Goal: Register for event/course

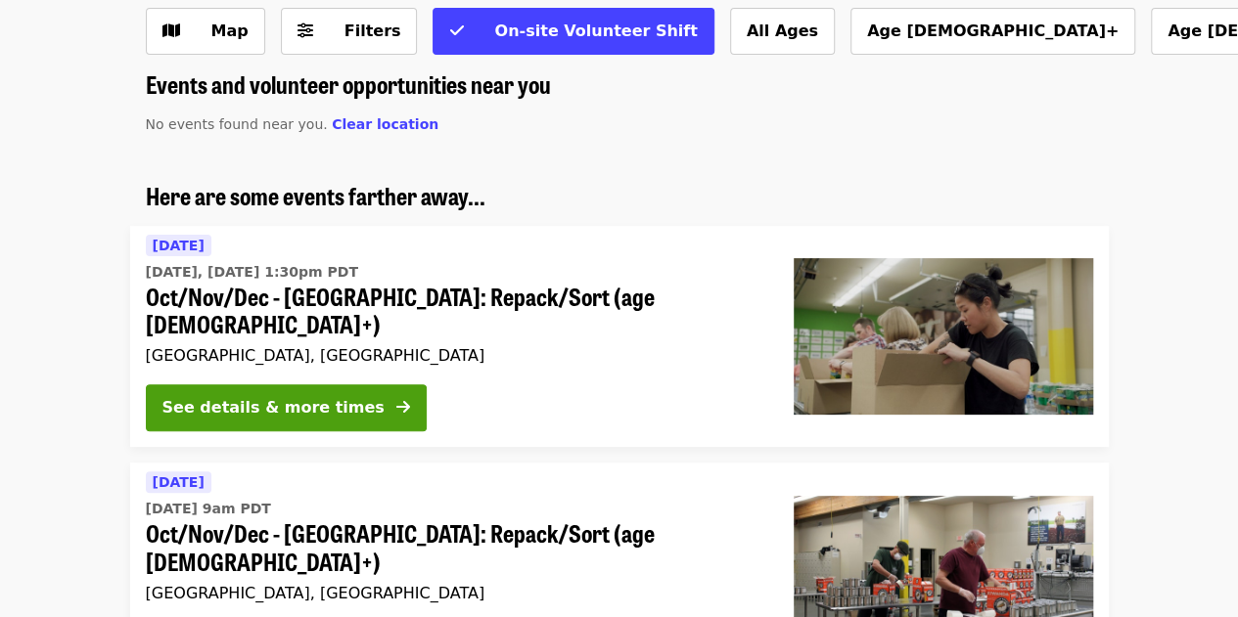
scroll to position [107, 0]
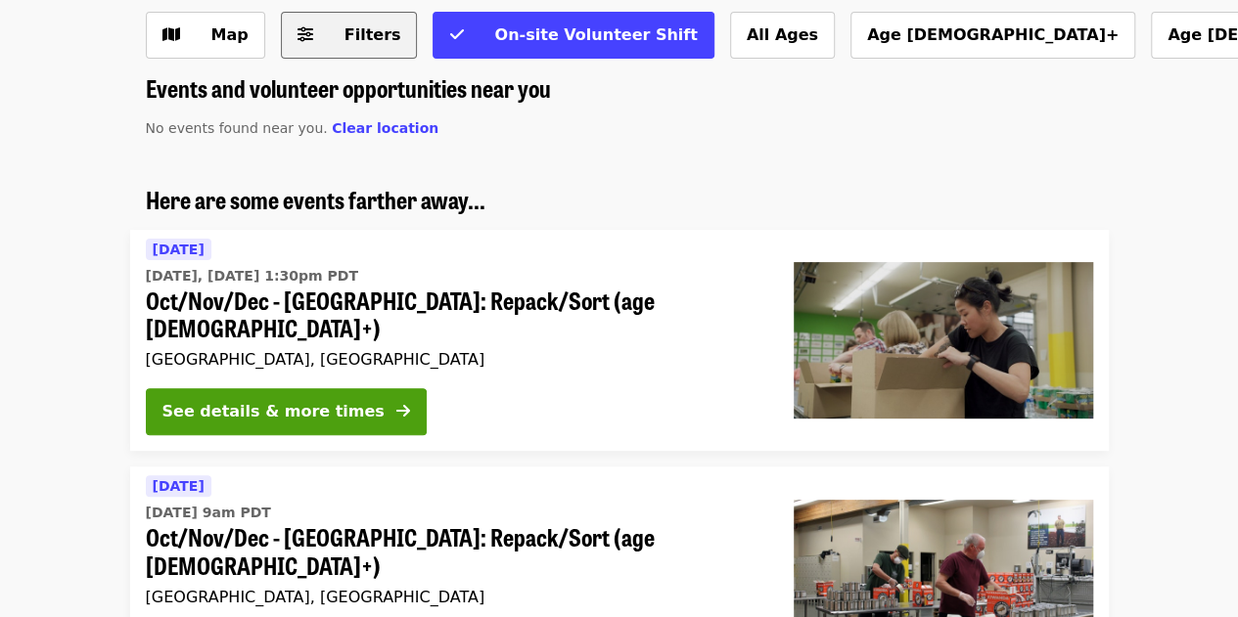
click at [344, 44] on span "Filters" at bounding box center [372, 34] width 57 height 19
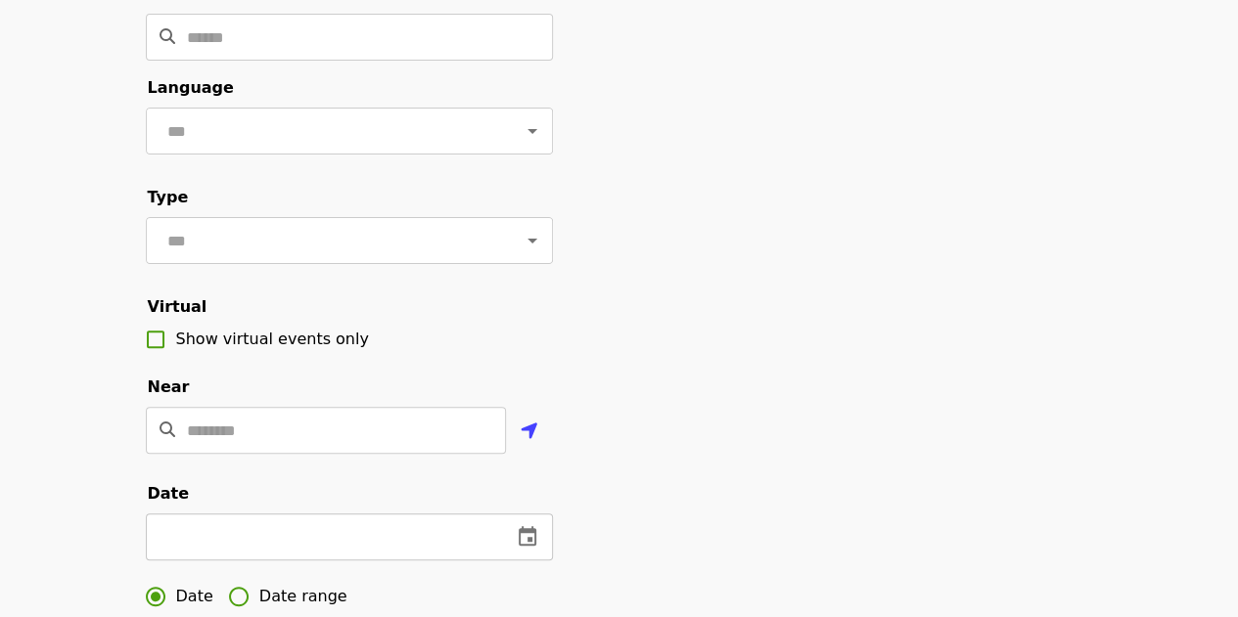
scroll to position [0, 0]
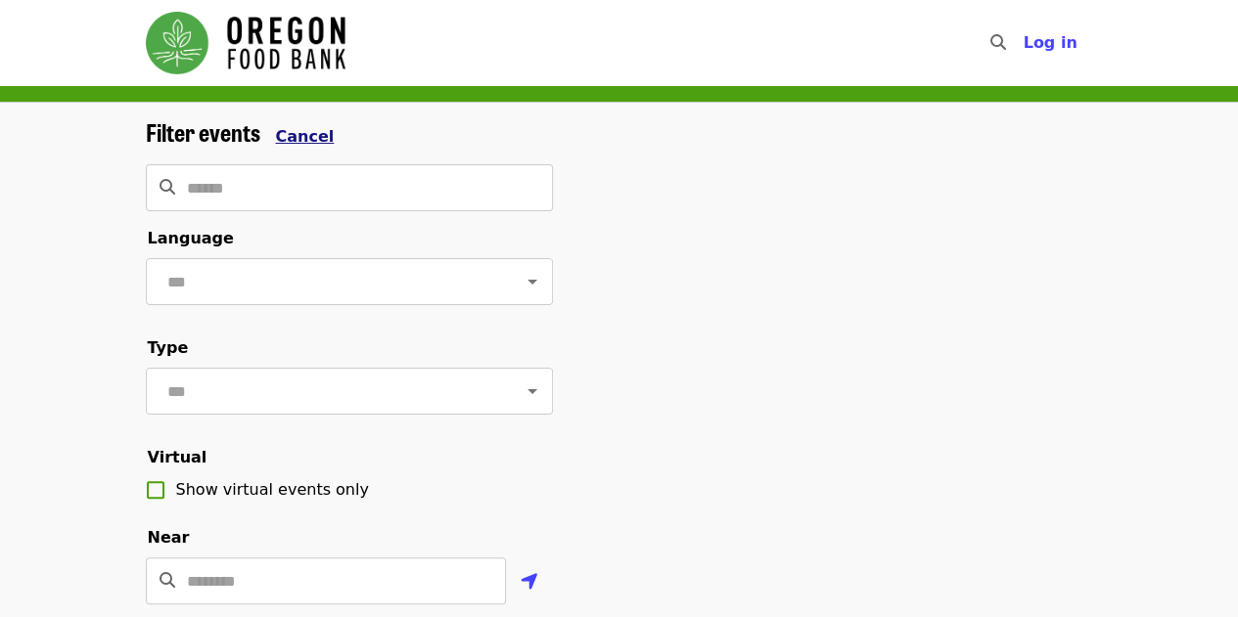
click at [316, 127] on span "Cancel" at bounding box center [305, 136] width 59 height 19
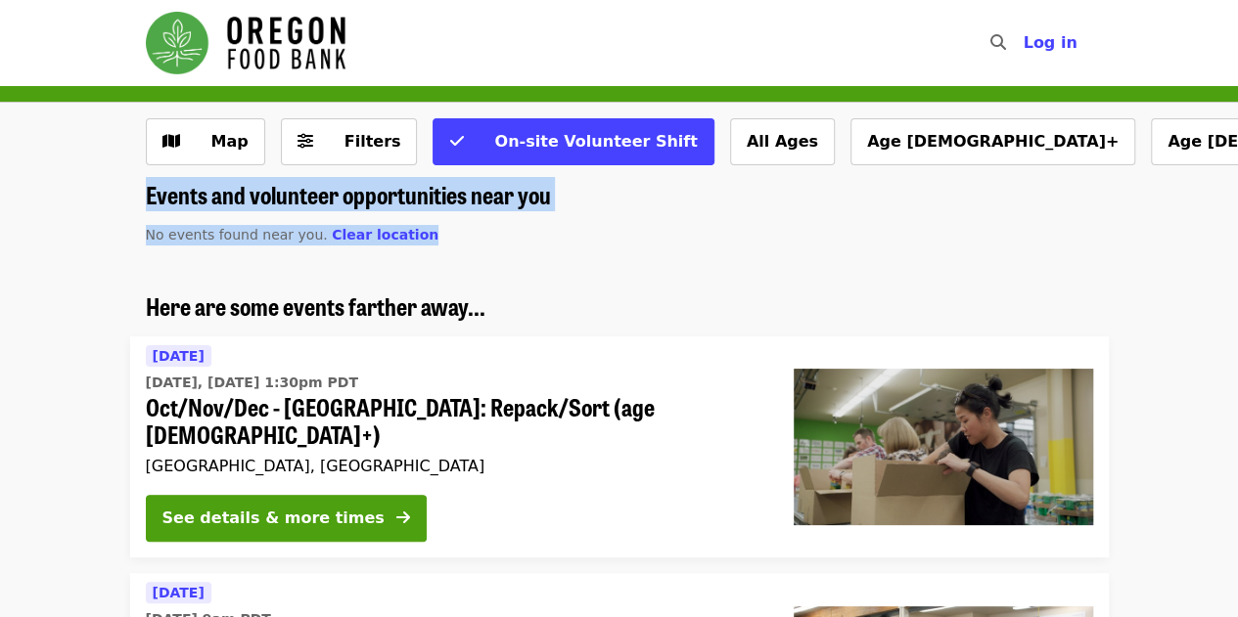
drag, startPoint x: 1051, startPoint y: 177, endPoint x: 828, endPoint y: 232, distance: 229.7
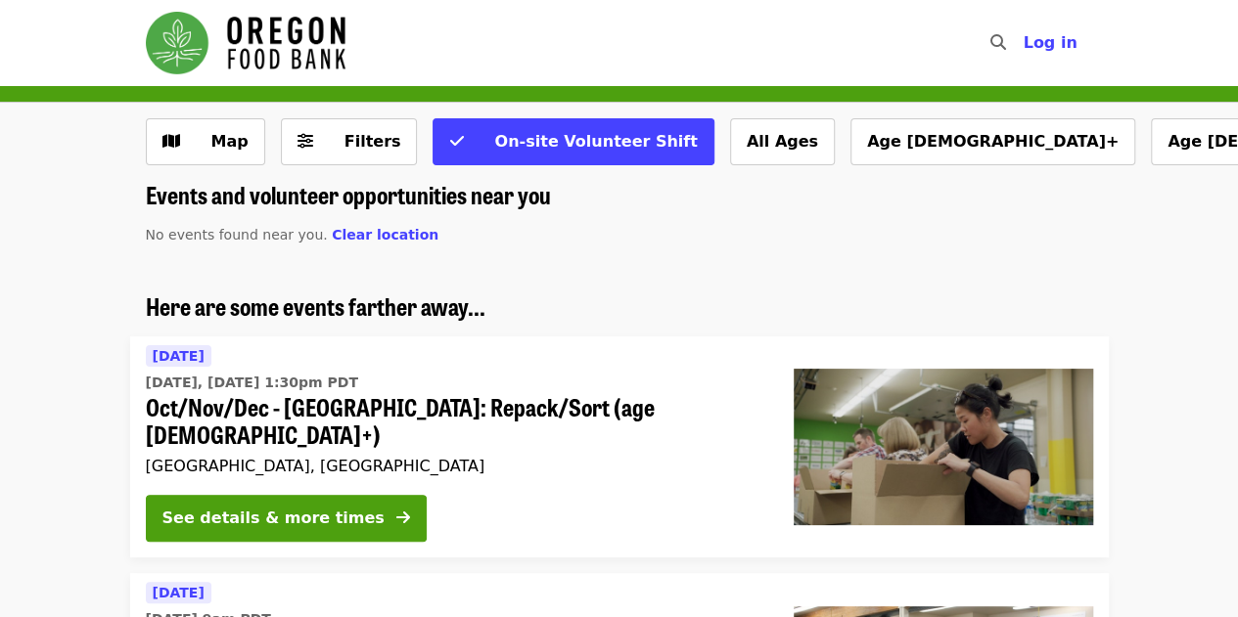
click at [828, 232] on p "No events found near you. Clear location" at bounding box center [619, 235] width 947 height 21
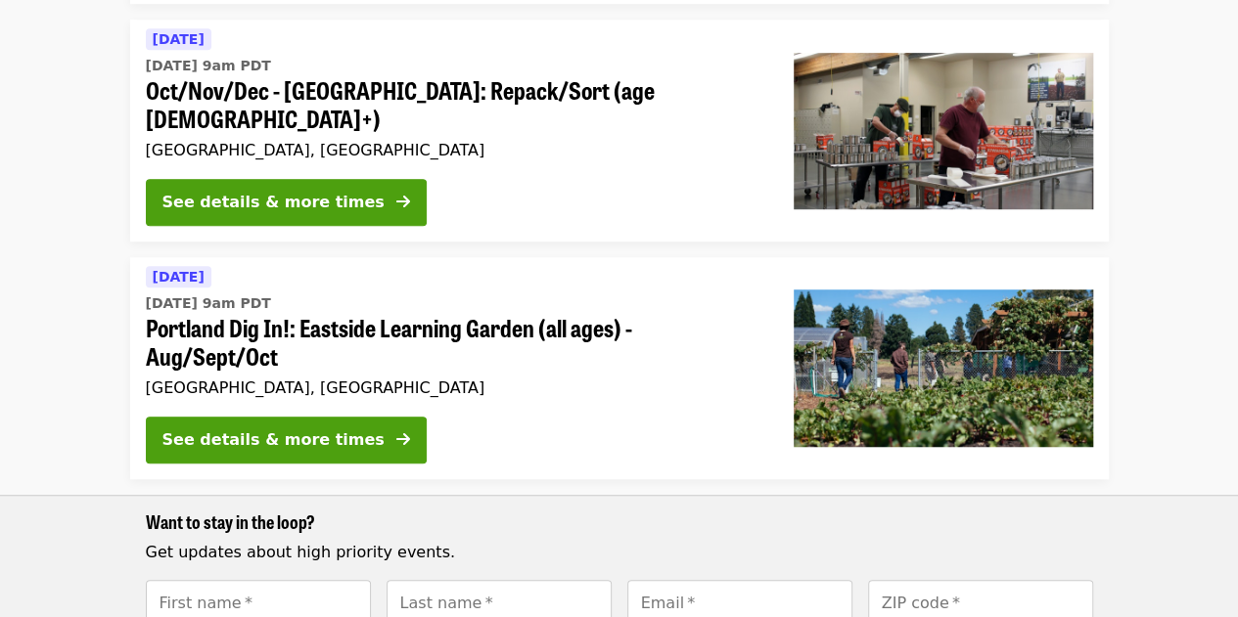
scroll to position [555, 0]
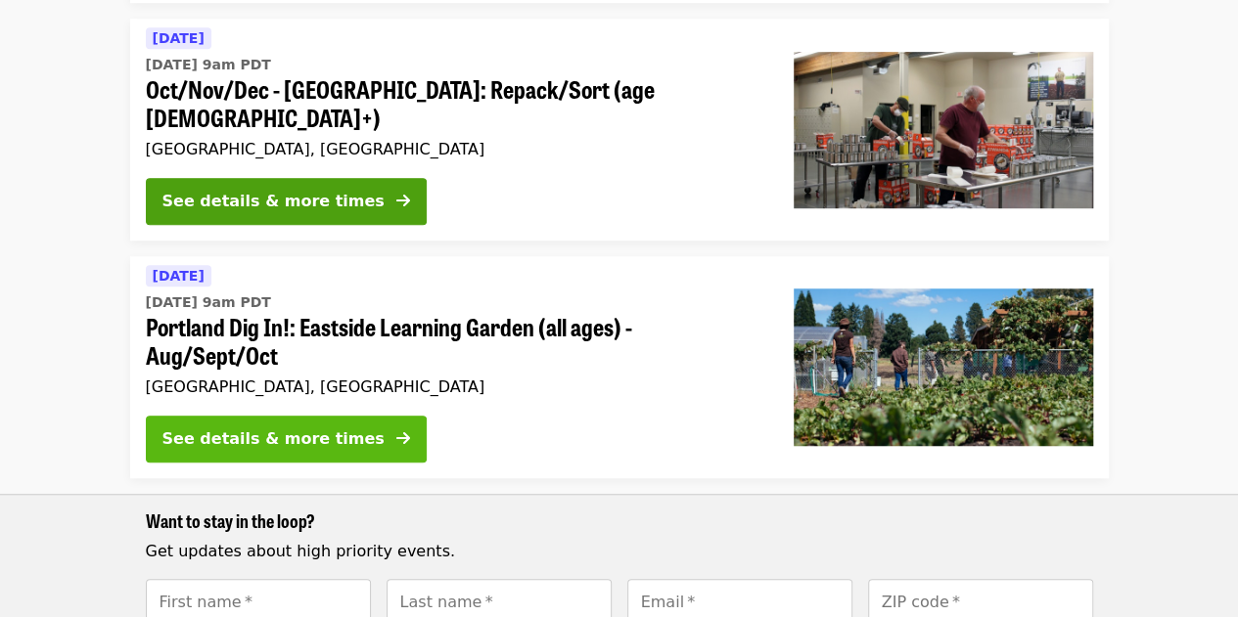
click at [255, 428] on div "See details & more times" at bounding box center [273, 439] width 222 height 23
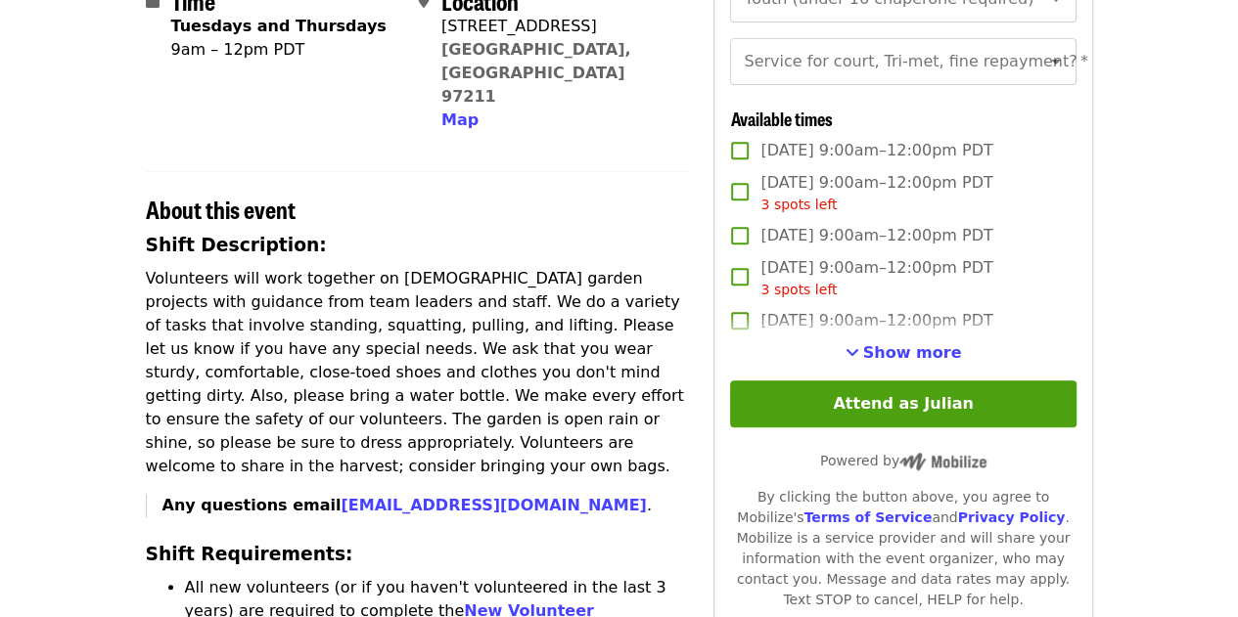
scroll to position [500, 0]
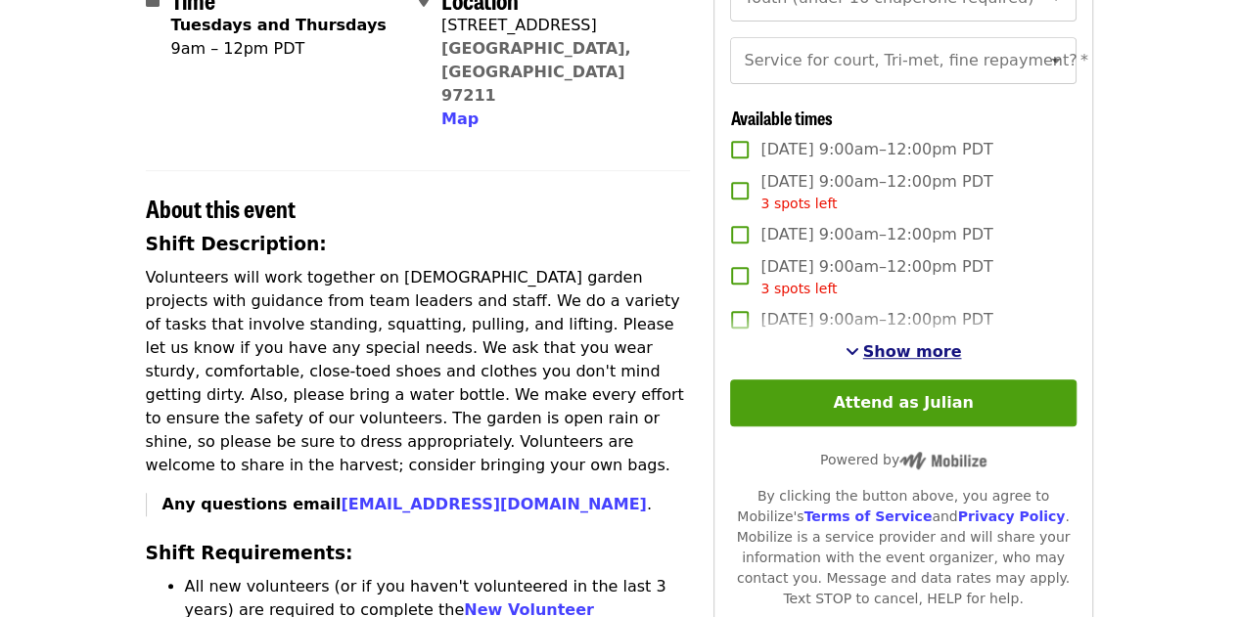
click at [885, 361] on span "Show more" at bounding box center [912, 351] width 99 height 19
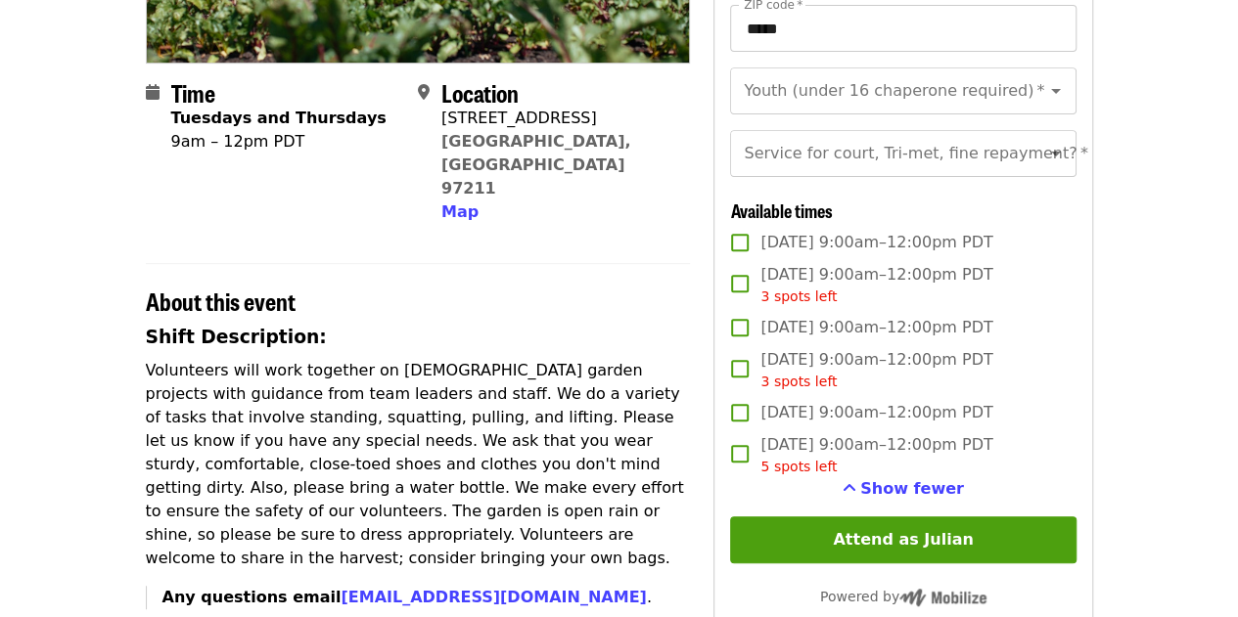
scroll to position [376, 0]
